Goal: Use online tool/utility: Utilize a website feature to perform a specific function

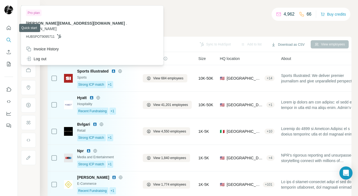
click at [10, 13] on img at bounding box center [8, 9] width 9 height 9
click at [10, 11] on img at bounding box center [8, 9] width 9 height 9
click at [9, 30] on icon "Quick start" at bounding box center [8, 27] width 5 height 5
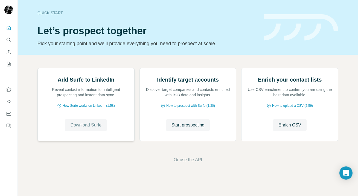
click at [81, 128] on span "Download Surfe" at bounding box center [85, 125] width 31 height 7
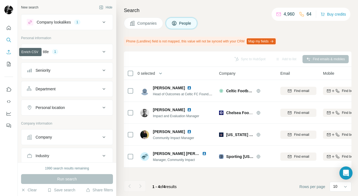
click at [10, 52] on icon "Enrich CSV" at bounding box center [8, 51] width 5 height 5
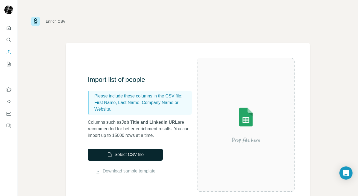
click at [122, 156] on button "Select CSV file" at bounding box center [125, 154] width 75 height 12
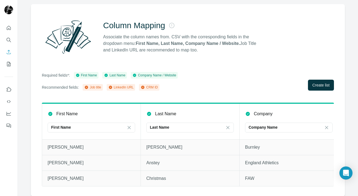
scroll to position [39, 0]
click at [321, 84] on span "Create list" at bounding box center [320, 84] width 17 height 5
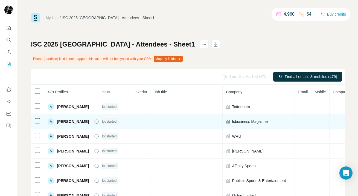
scroll to position [0, 8]
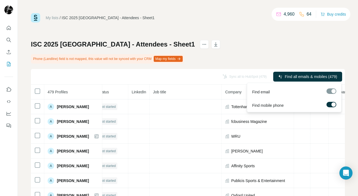
click at [330, 105] on label at bounding box center [331, 104] width 10 height 5
click at [319, 75] on span "Find all emails (479)" at bounding box center [320, 76] width 34 height 5
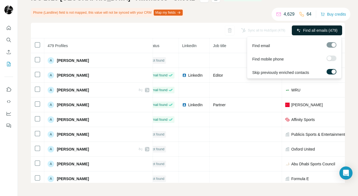
click at [317, 29] on span "Find all emails (479)" at bounding box center [320, 30] width 34 height 5
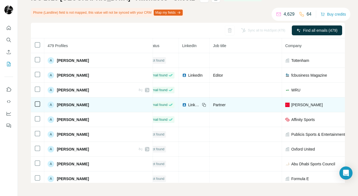
scroll to position [0, 0]
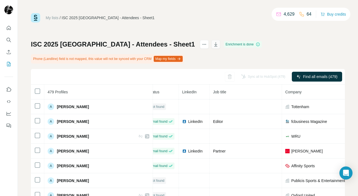
click at [214, 45] on icon "button" at bounding box center [215, 45] width 3 height 2
